Goal: Task Accomplishment & Management: Use online tool/utility

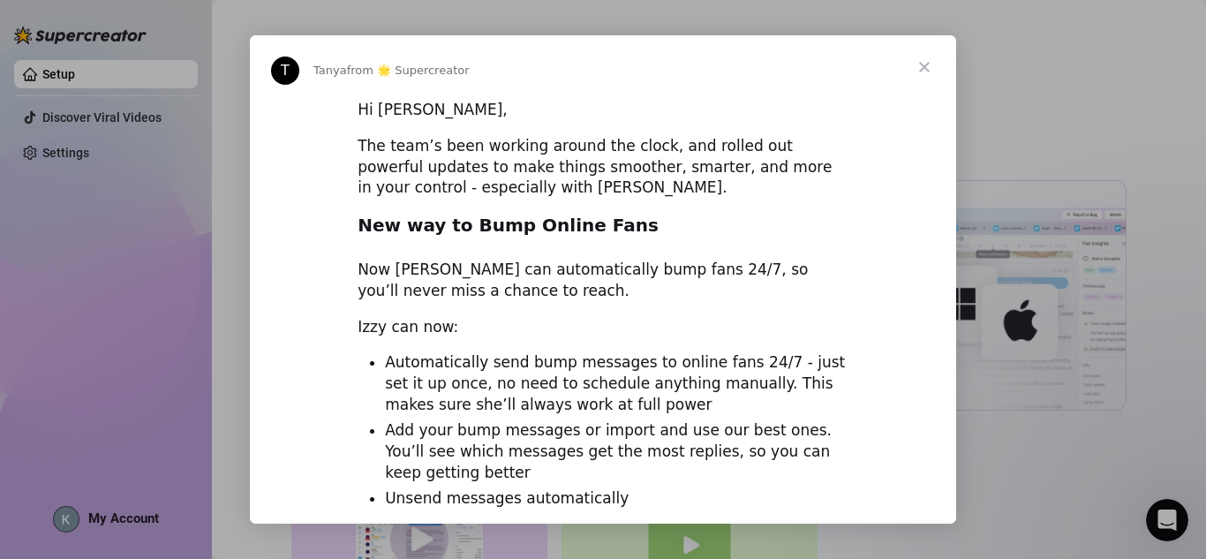
click at [1138, 58] on div "Intercom messenger" at bounding box center [603, 279] width 1206 height 559
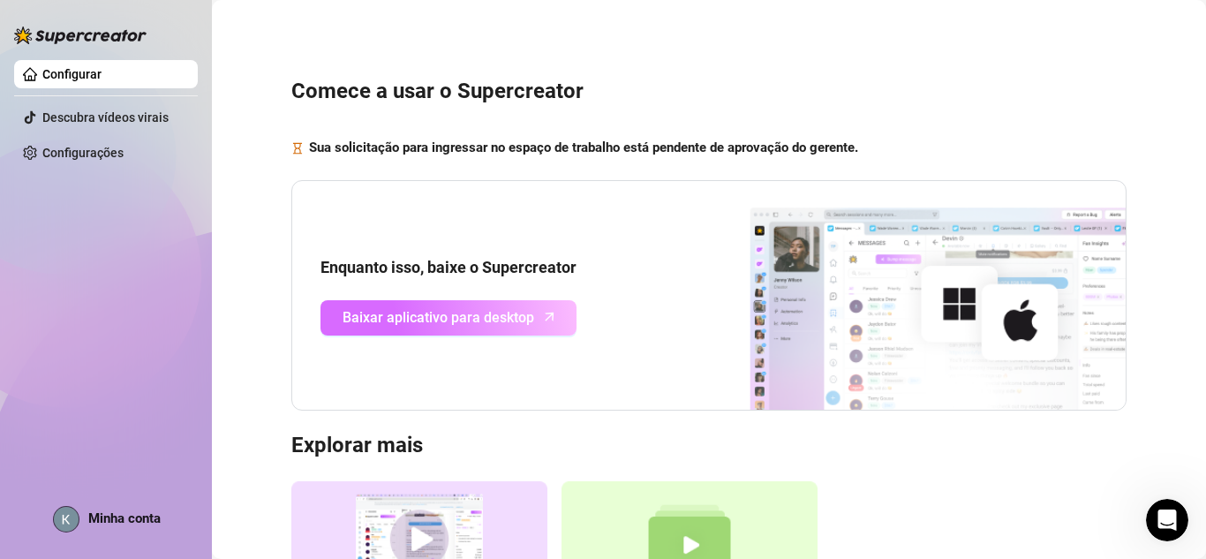
click at [493, 306] on span "Baixar aplicativo para desktop" at bounding box center [439, 317] width 192 height 22
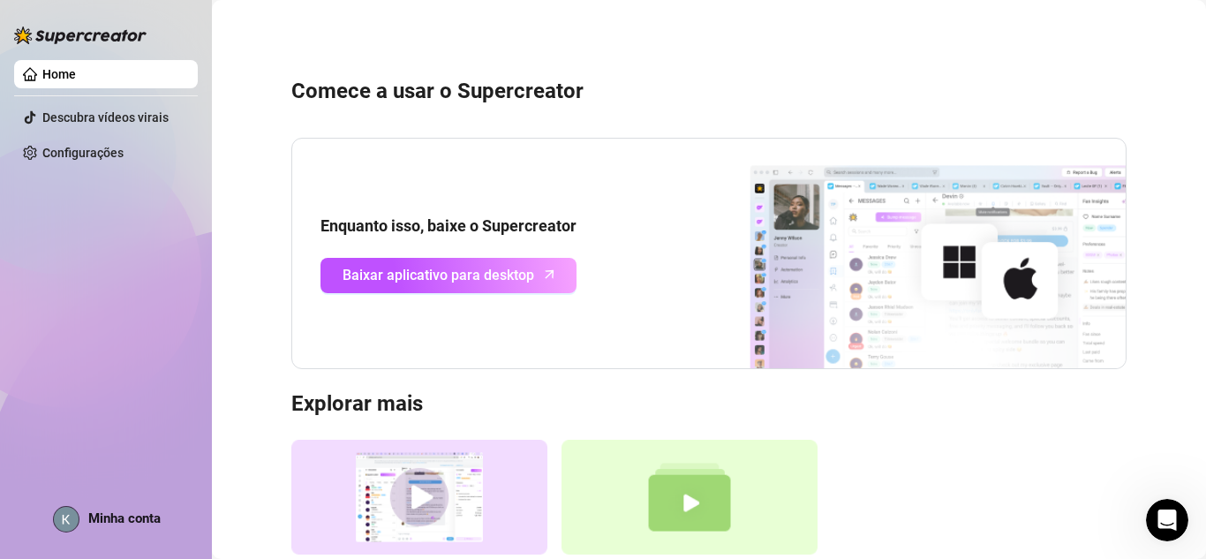
click at [124, 146] on link "Configurações" at bounding box center [82, 153] width 81 height 14
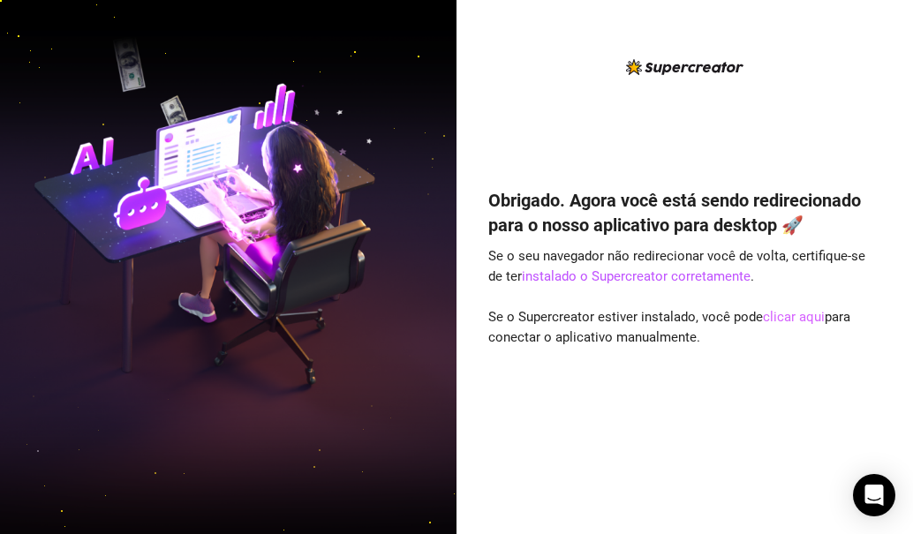
click at [798, 318] on font "clicar aqui" at bounding box center [794, 317] width 62 height 16
click at [788, 321] on font "clicar aqui" at bounding box center [794, 317] width 62 height 16
click at [788, 318] on font "clicar aqui" at bounding box center [794, 317] width 62 height 16
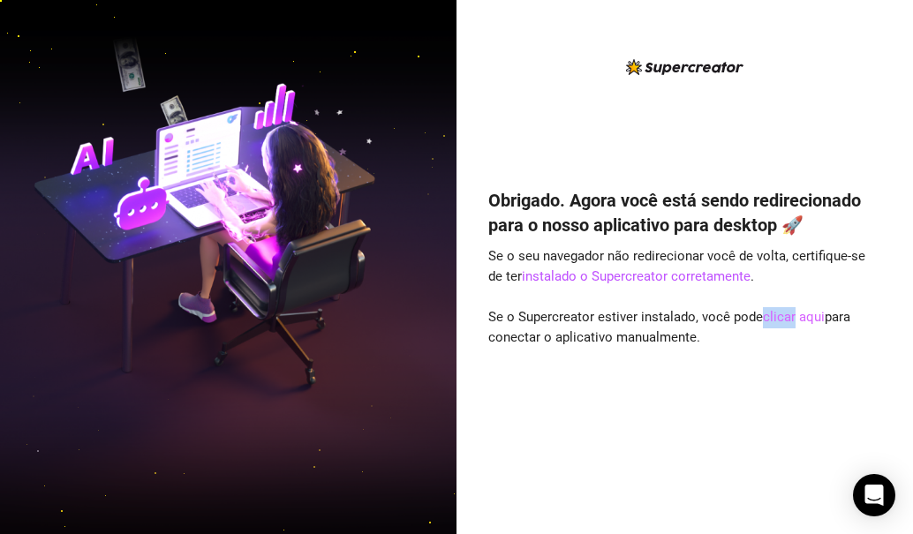
click at [788, 318] on font "clicar aqui" at bounding box center [794, 317] width 62 height 16
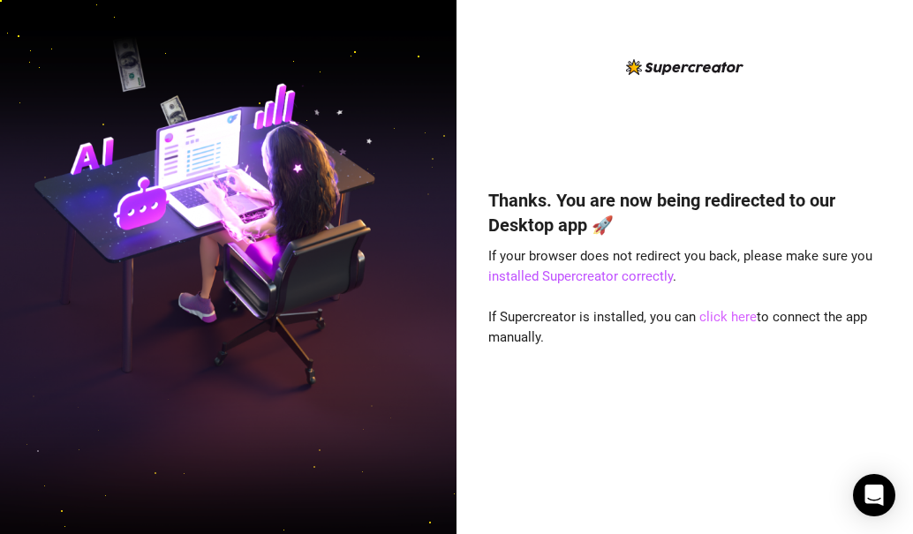
click at [734, 313] on link "click here" at bounding box center [727, 317] width 57 height 16
click at [720, 319] on link "click here" at bounding box center [727, 317] width 57 height 16
click at [738, 316] on link "click here" at bounding box center [727, 317] width 57 height 16
